Goal: Information Seeking & Learning: Learn about a topic

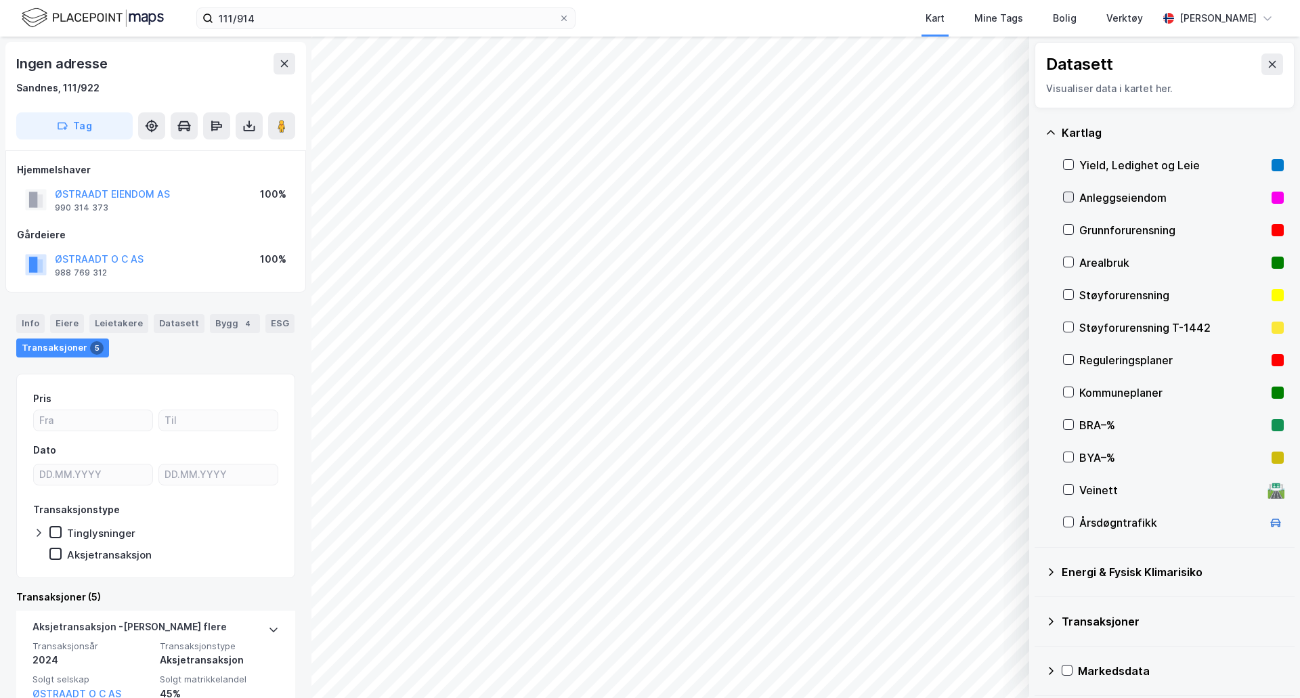
click at [1067, 199] on icon at bounding box center [1068, 197] width 7 height 5
click at [1068, 199] on icon at bounding box center [1068, 197] width 7 height 5
click at [1070, 259] on icon at bounding box center [1068, 261] width 9 height 9
click at [1068, 261] on icon at bounding box center [1068, 261] width 9 height 9
click at [1069, 359] on icon at bounding box center [1068, 359] width 9 height 9
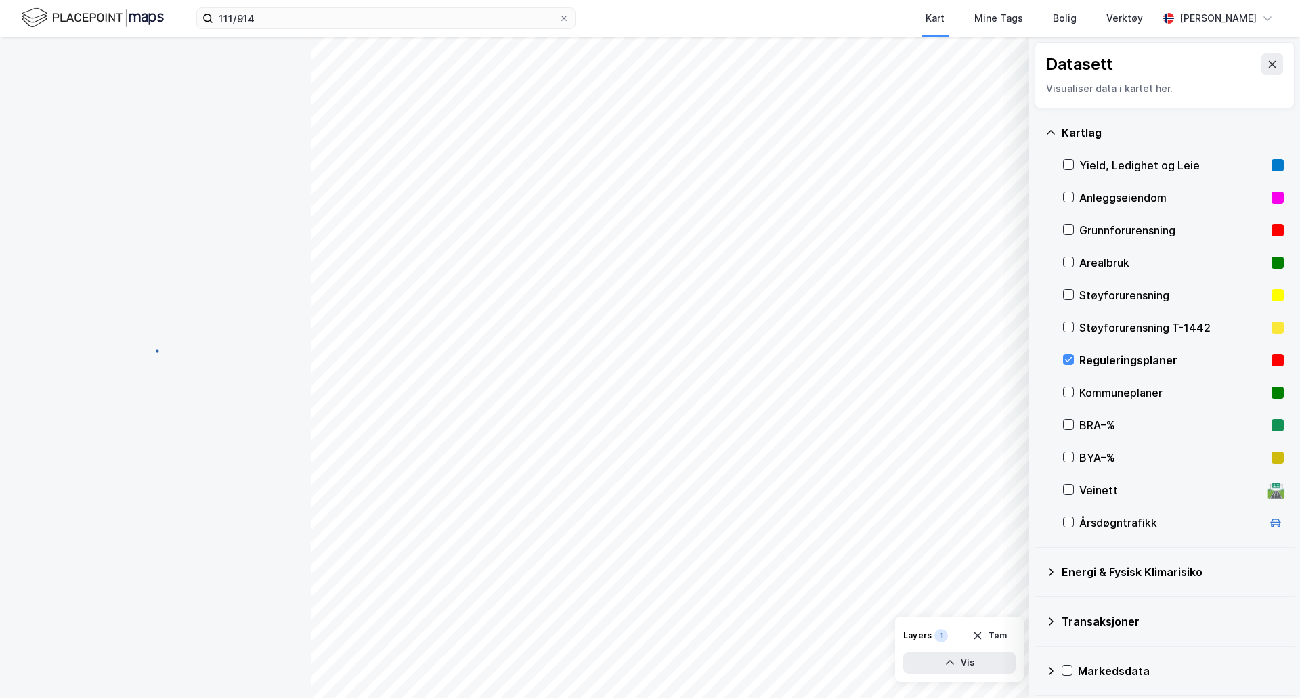
scroll to position [10, 0]
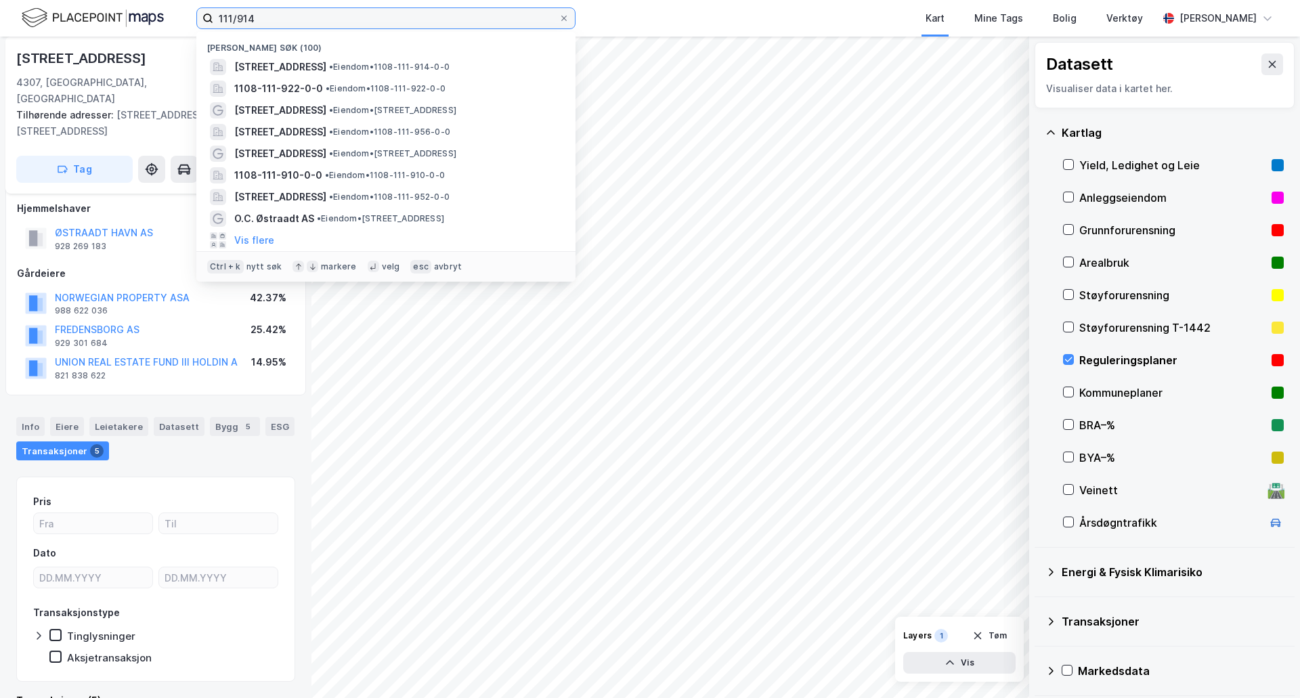
drag, startPoint x: 239, startPoint y: 20, endPoint x: 308, endPoint y: 28, distance: 69.6
click at [308, 28] on label "111/914" at bounding box center [385, 18] width 379 height 22
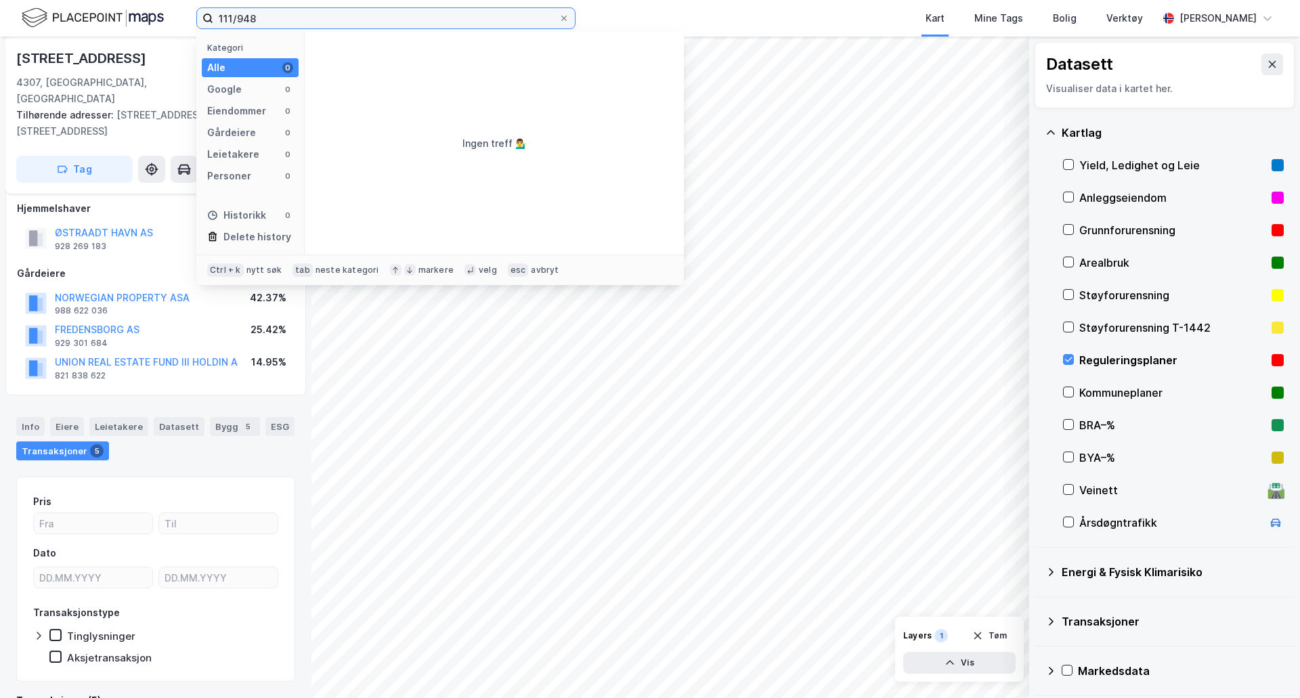
type input "111/948"
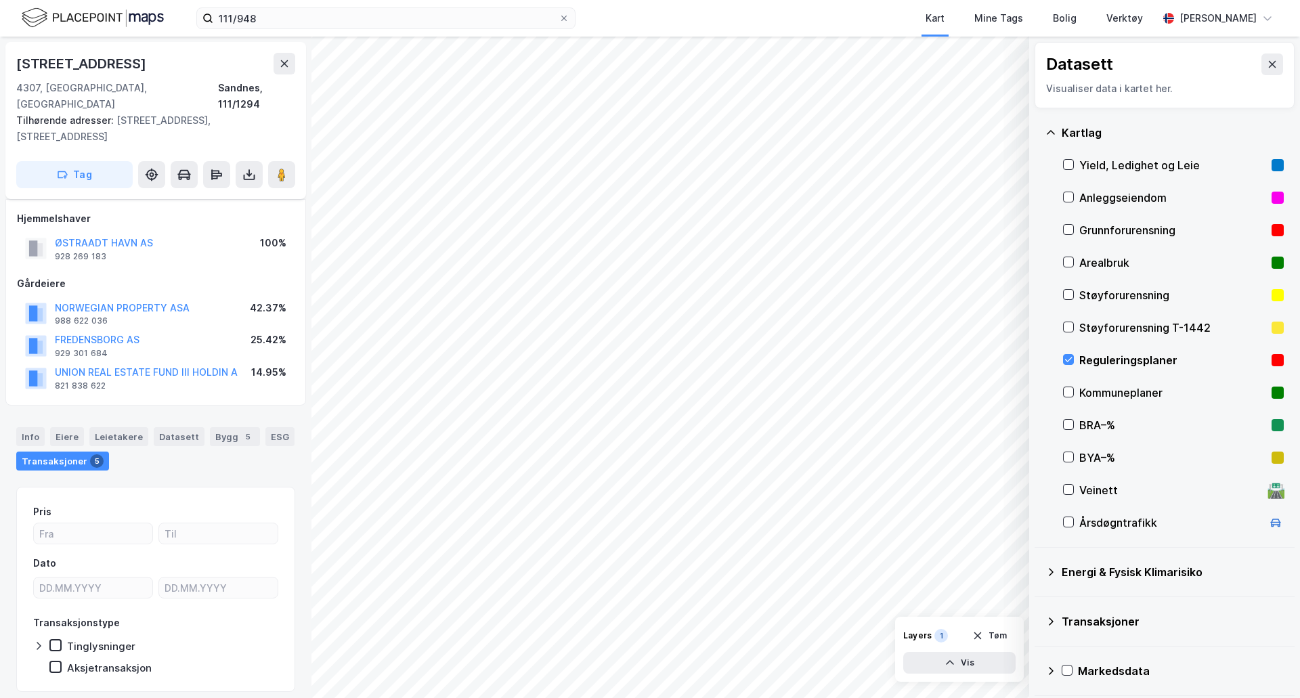
scroll to position [10, 0]
